Goal: Task Accomplishment & Management: Manage account settings

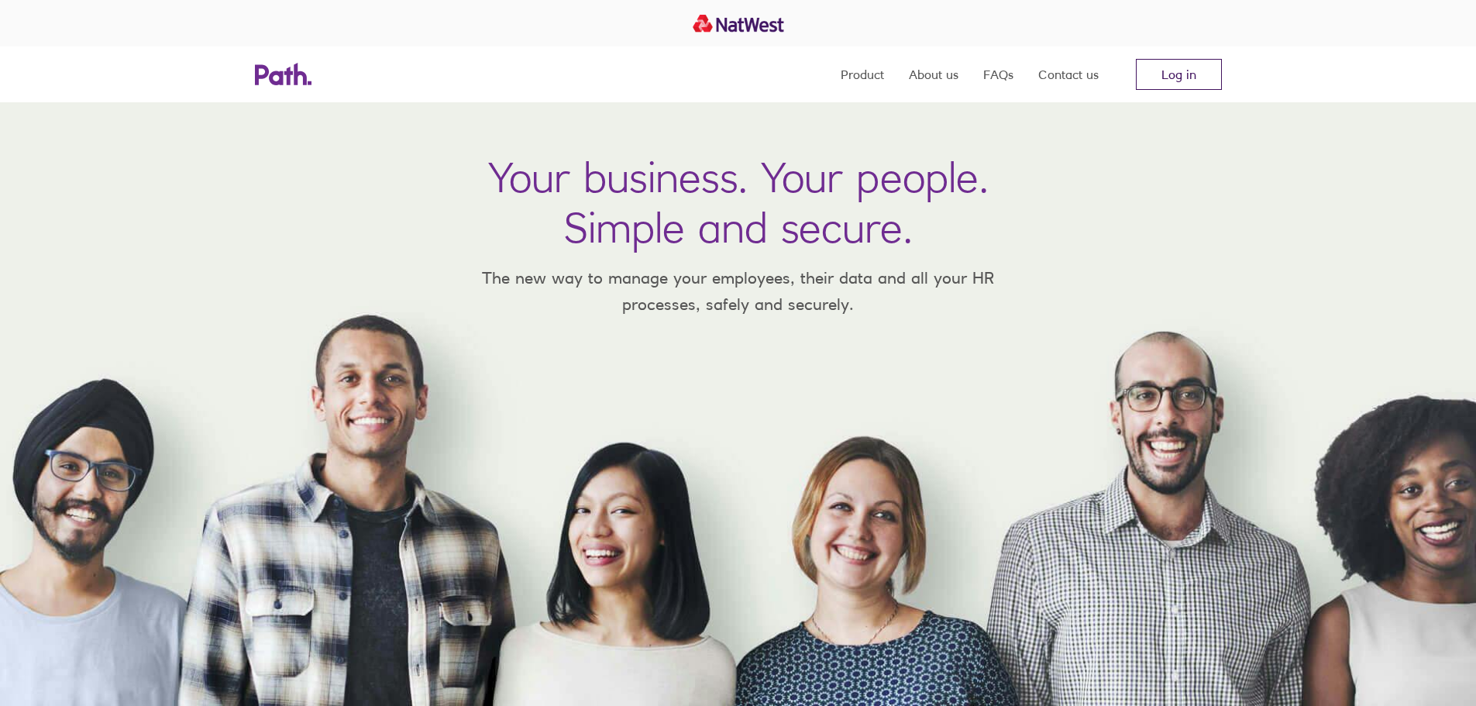
click at [1197, 77] on link "Log in" at bounding box center [1179, 74] width 86 height 31
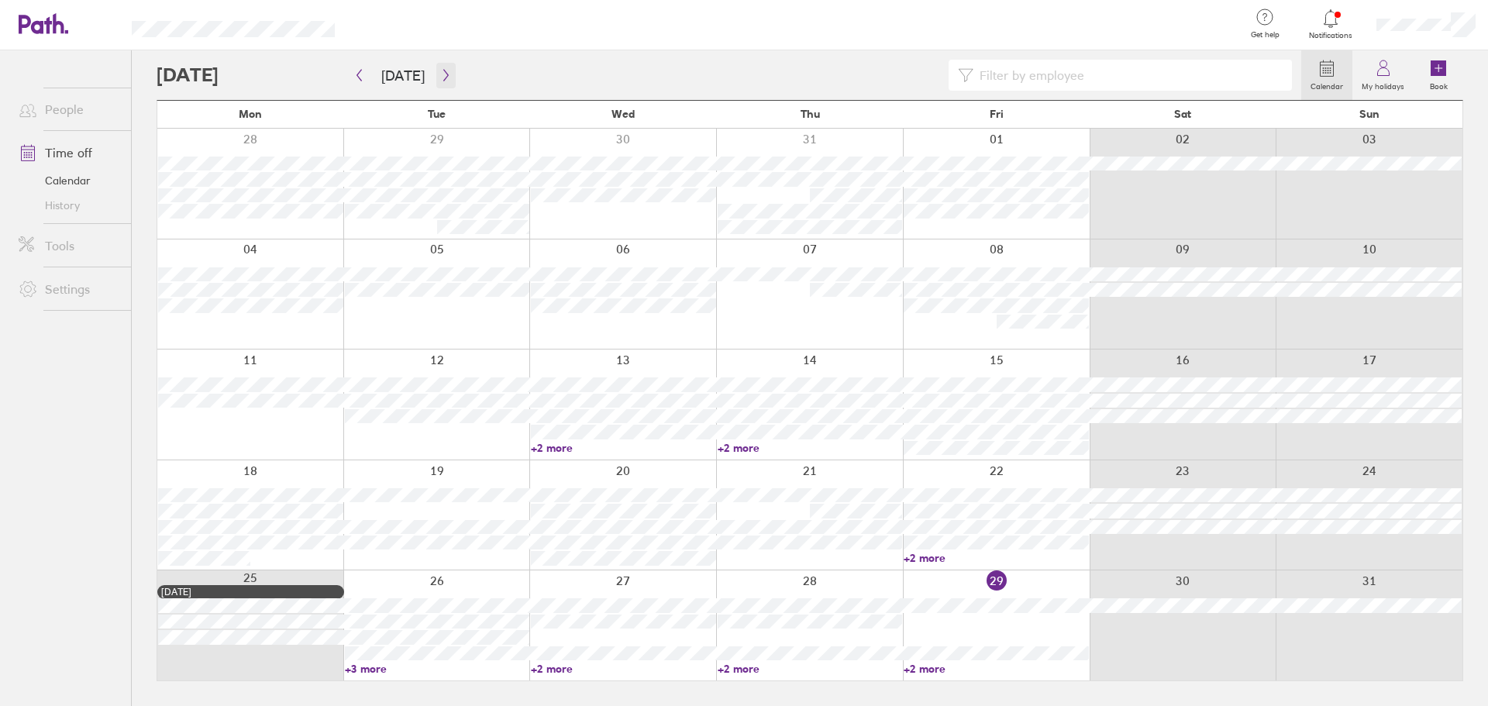
click at [442, 72] on icon "button" at bounding box center [446, 75] width 12 height 12
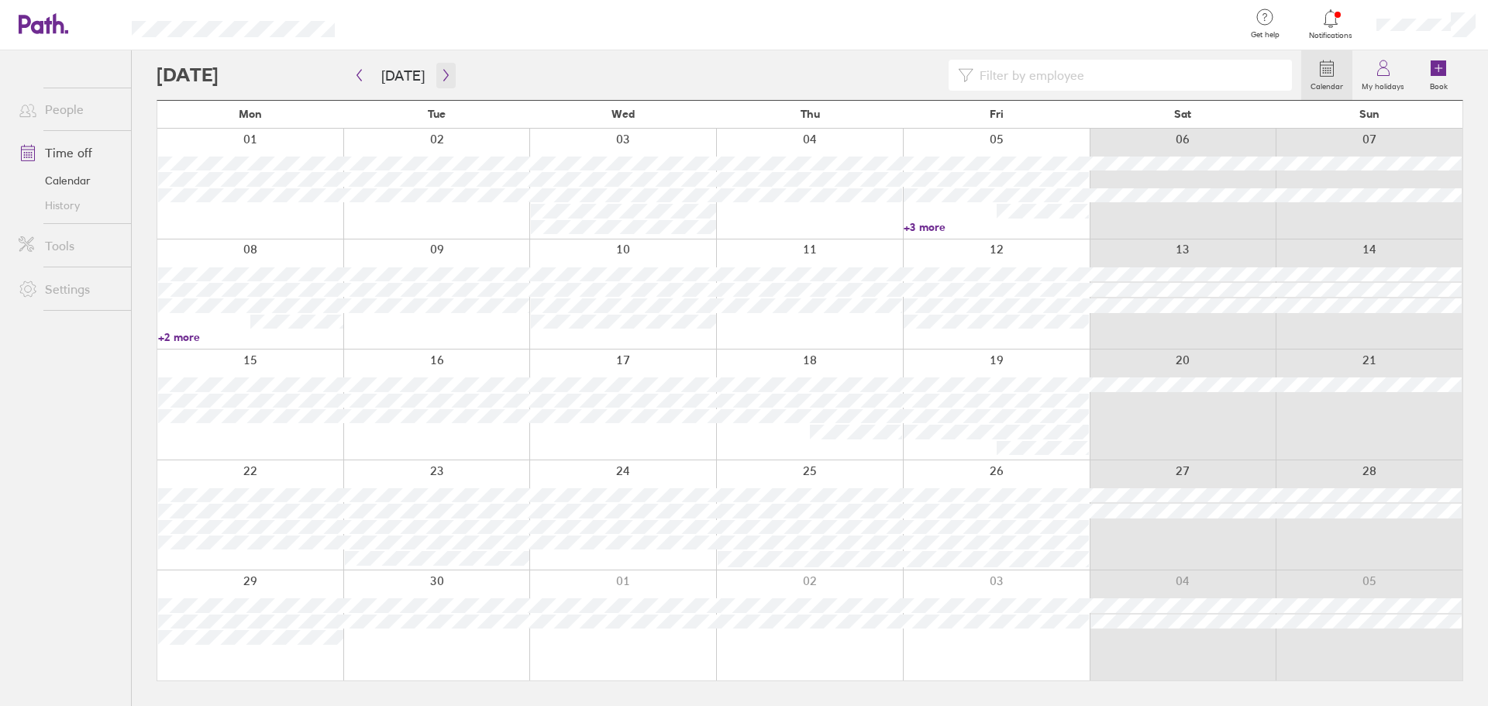
click at [440, 76] on icon "button" at bounding box center [446, 75] width 12 height 12
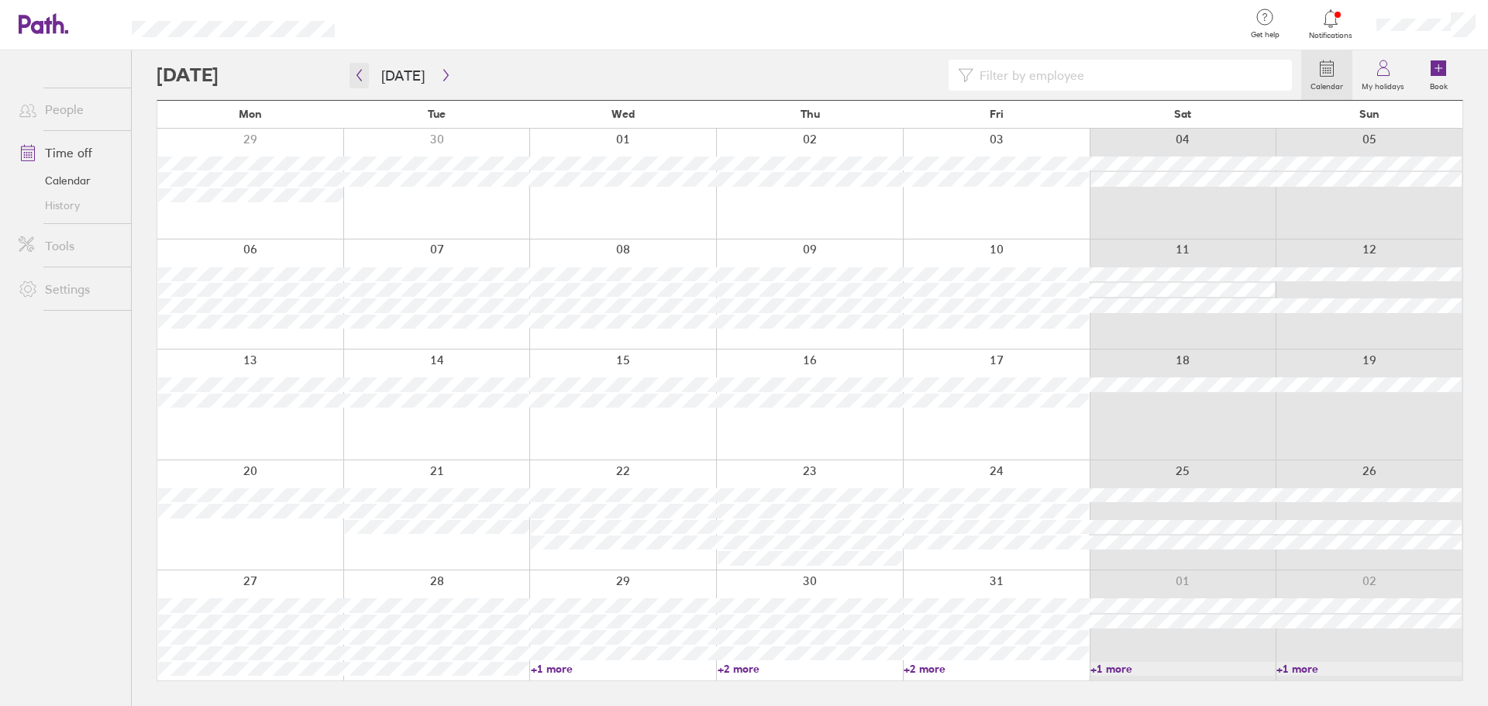
click at [365, 71] on button "button" at bounding box center [358, 76] width 19 height 26
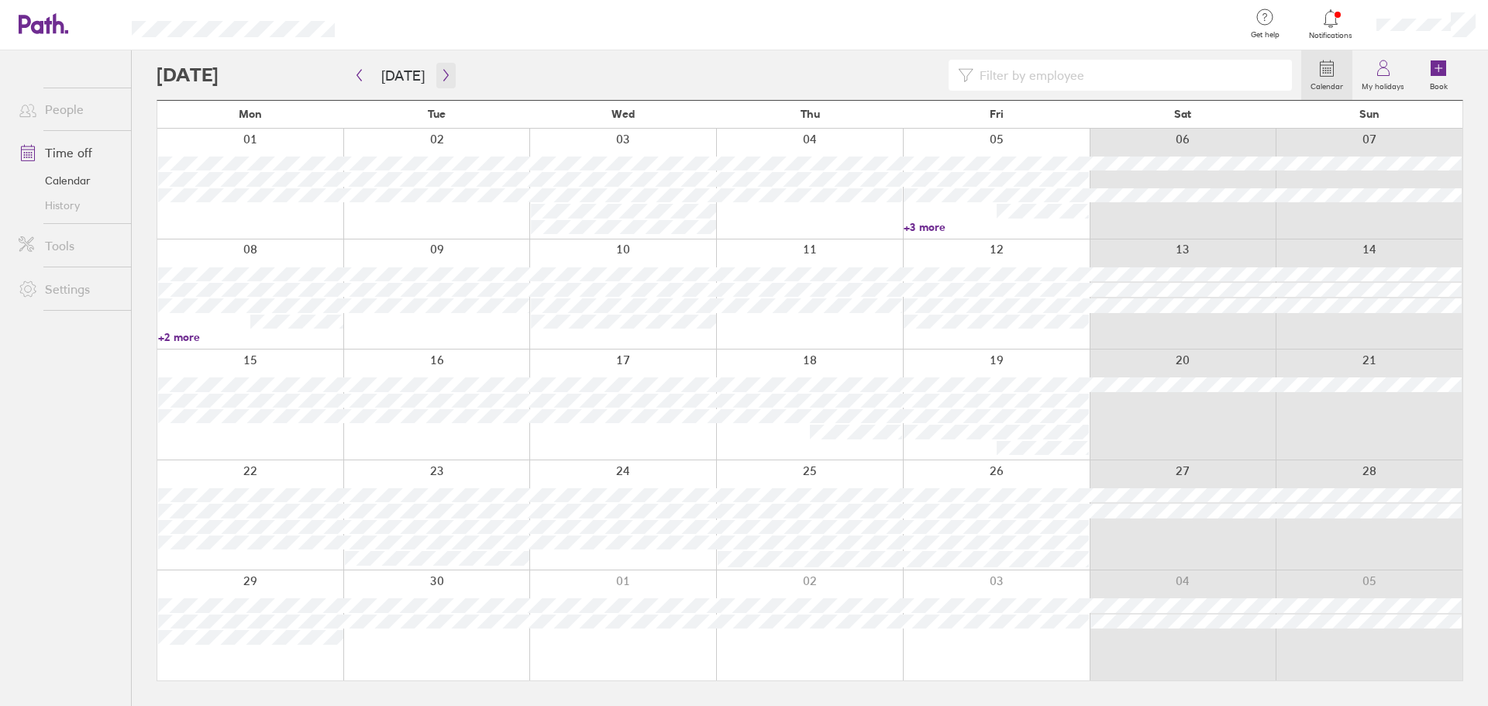
click at [440, 76] on icon "button" at bounding box center [446, 75] width 12 height 12
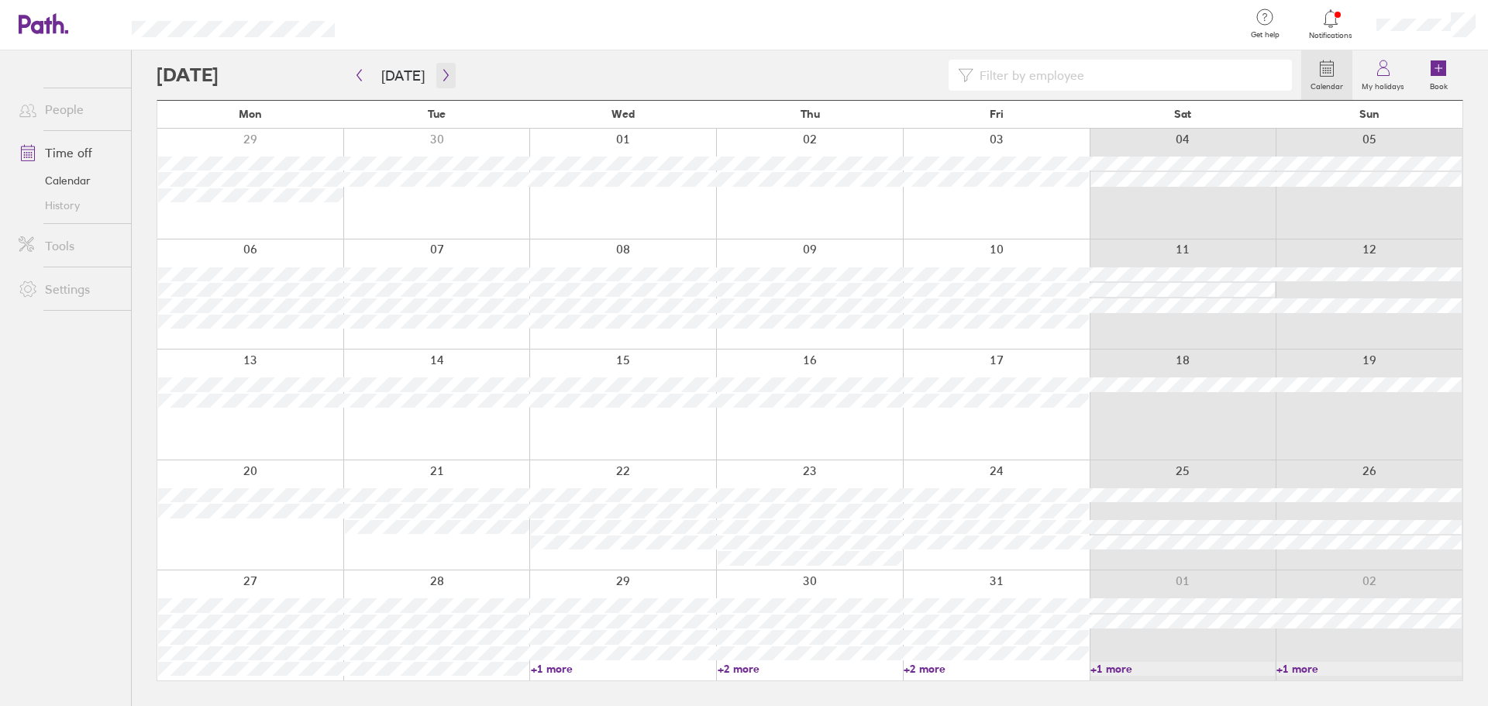
click at [443, 78] on icon "button" at bounding box center [445, 76] width 5 height 12
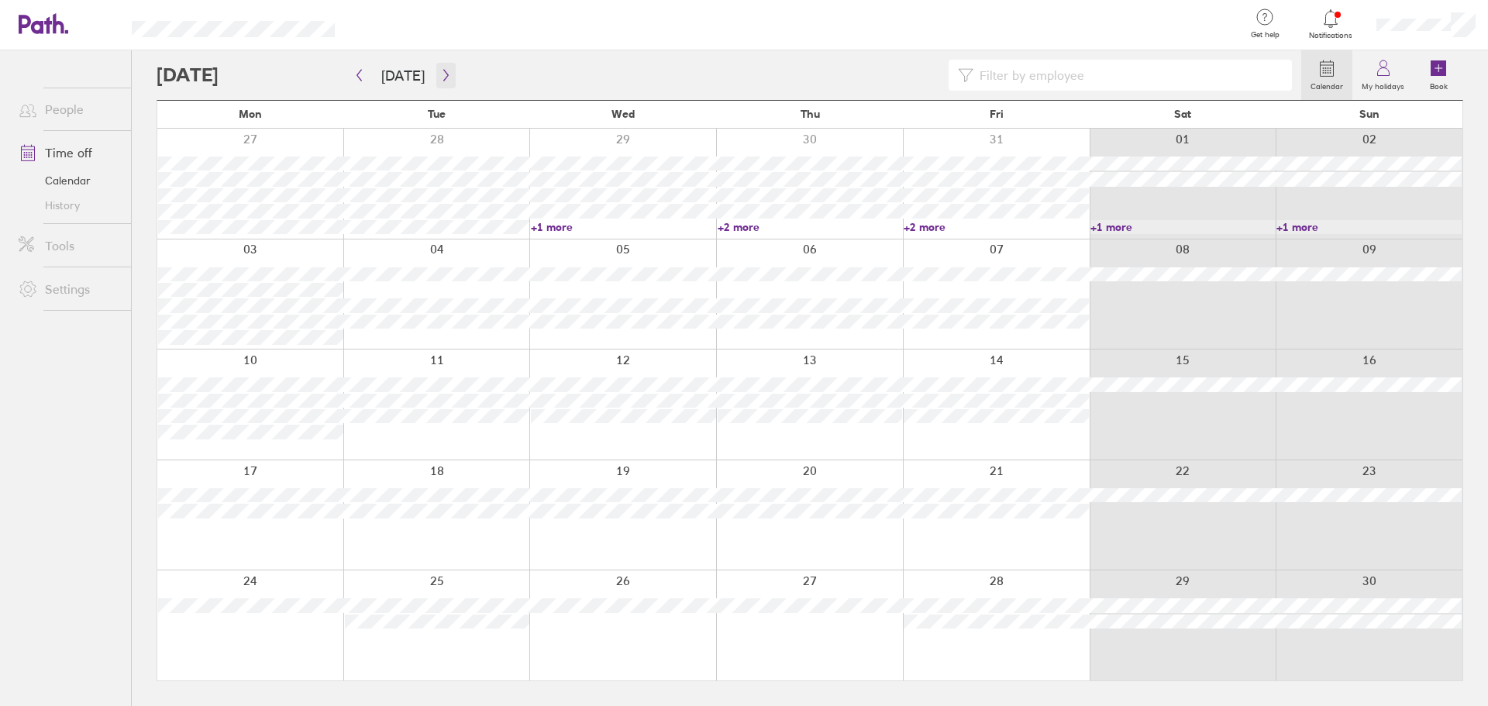
click at [447, 82] on button "button" at bounding box center [445, 76] width 19 height 26
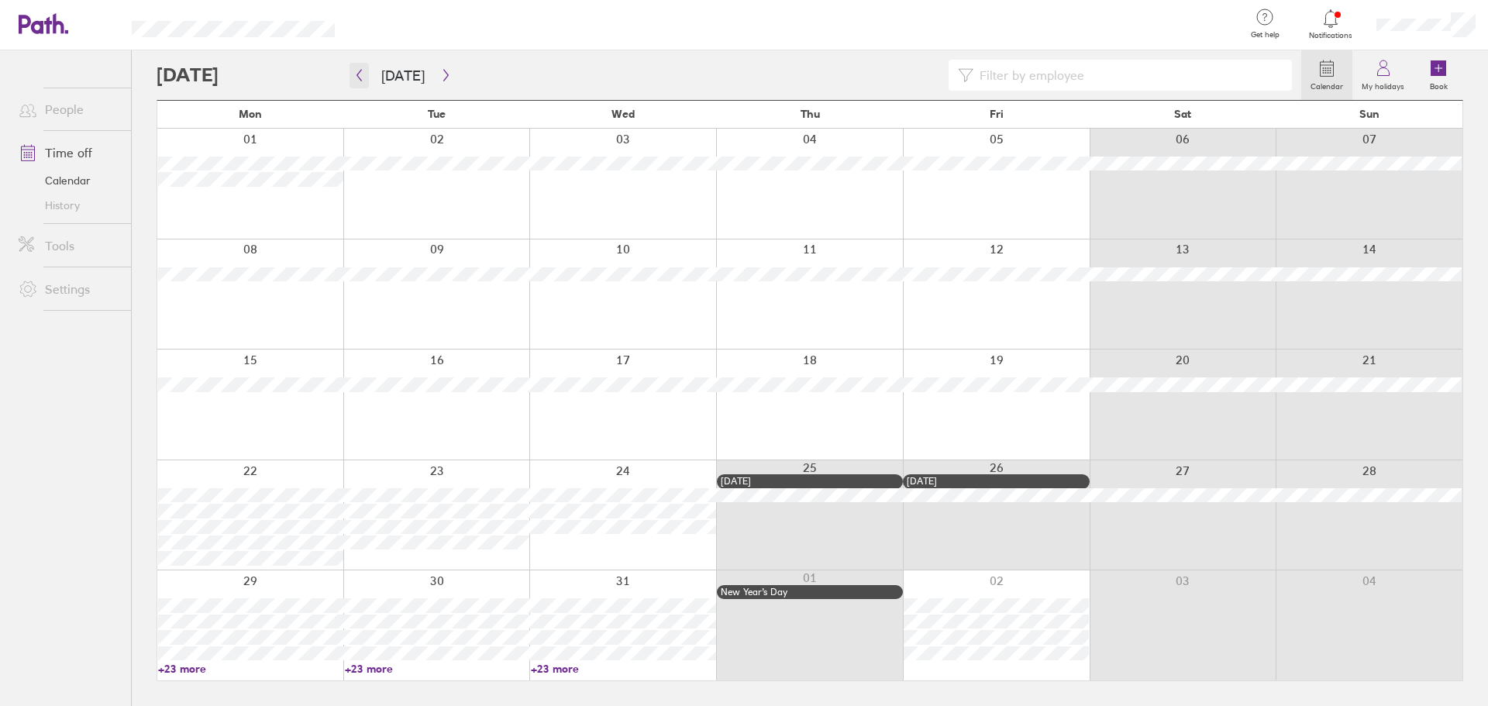
click at [358, 74] on icon "button" at bounding box center [359, 76] width 5 height 12
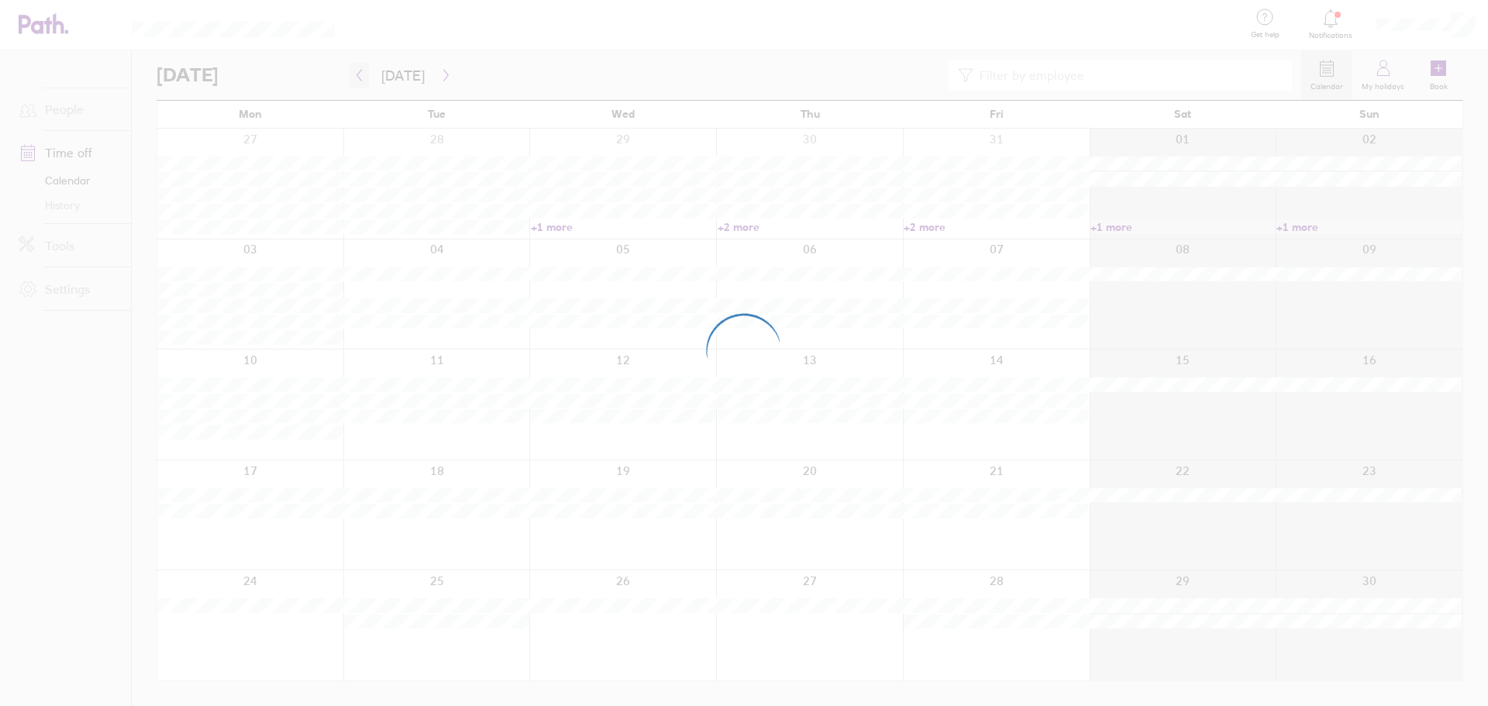
click at [358, 74] on div at bounding box center [744, 353] width 1488 height 706
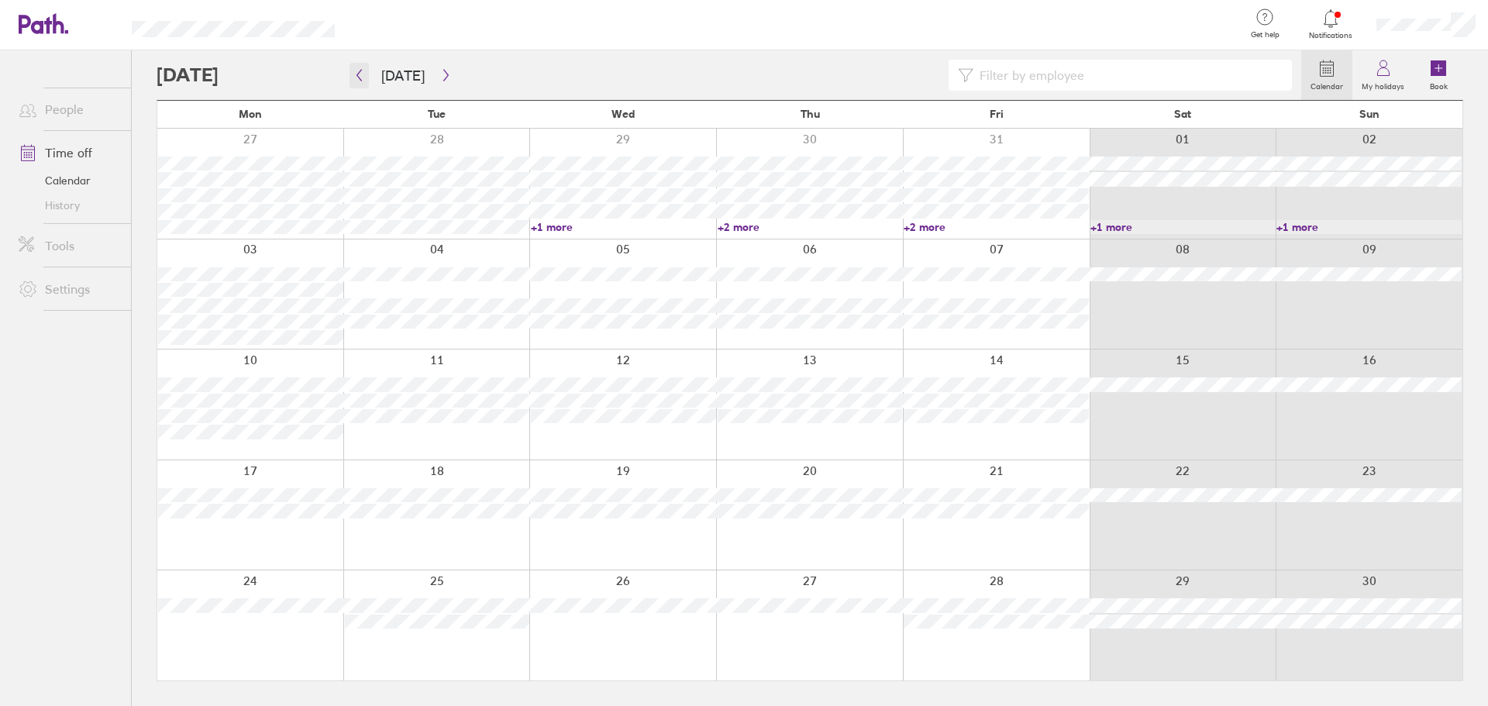
click at [358, 74] on icon "button" at bounding box center [359, 76] width 5 height 12
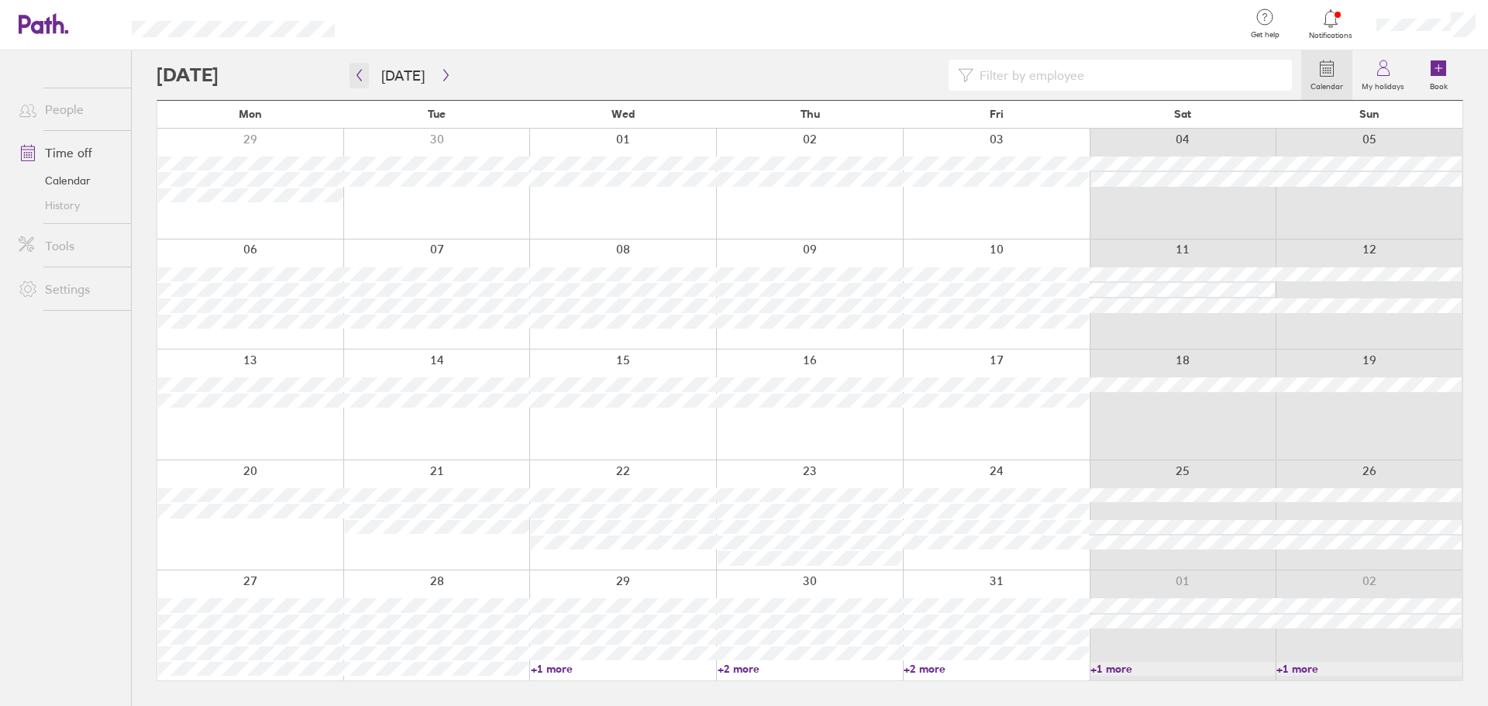
click at [358, 74] on icon "button" at bounding box center [359, 76] width 5 height 12
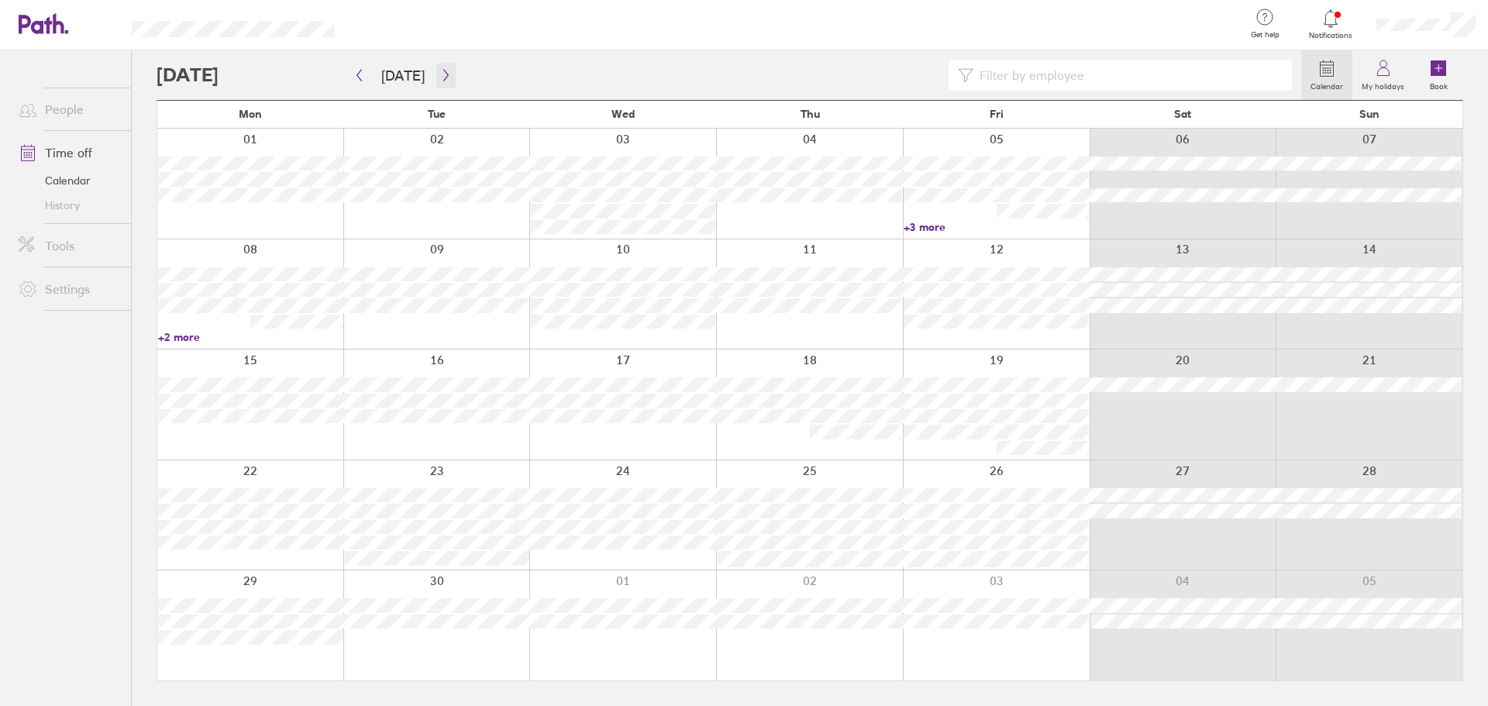
click at [443, 81] on icon "button" at bounding box center [445, 76] width 5 height 12
